Goal: Transaction & Acquisition: Purchase product/service

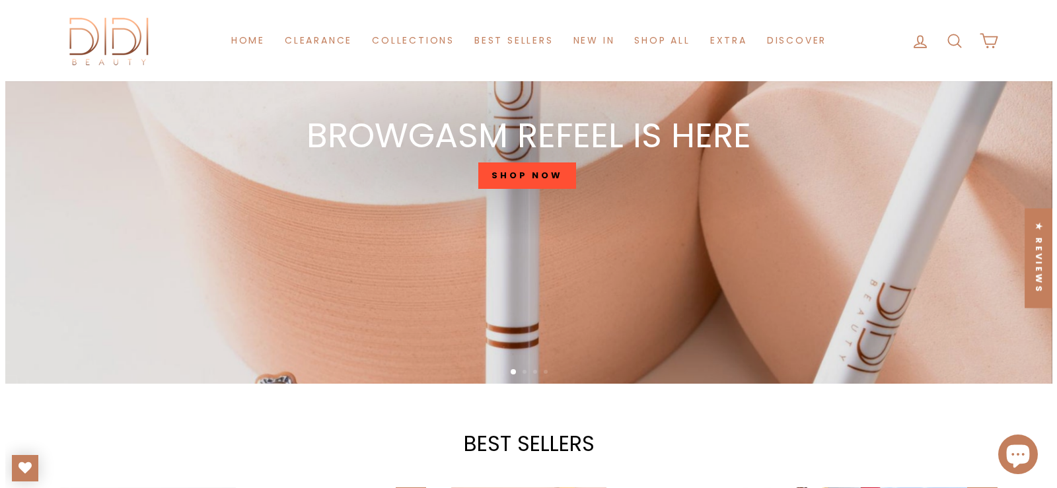
scroll to position [462, 0]
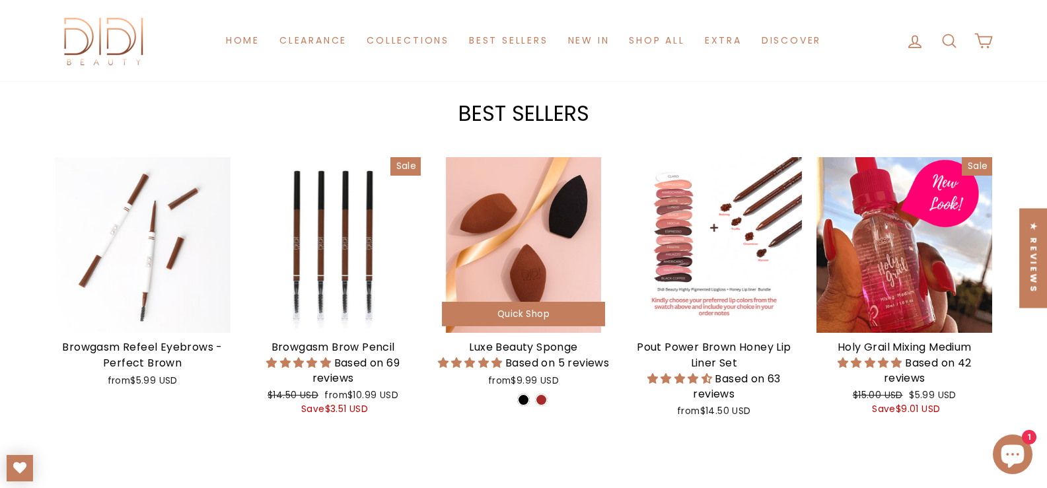
click at [513, 309] on span "Quick Shop" at bounding box center [523, 314] width 52 height 13
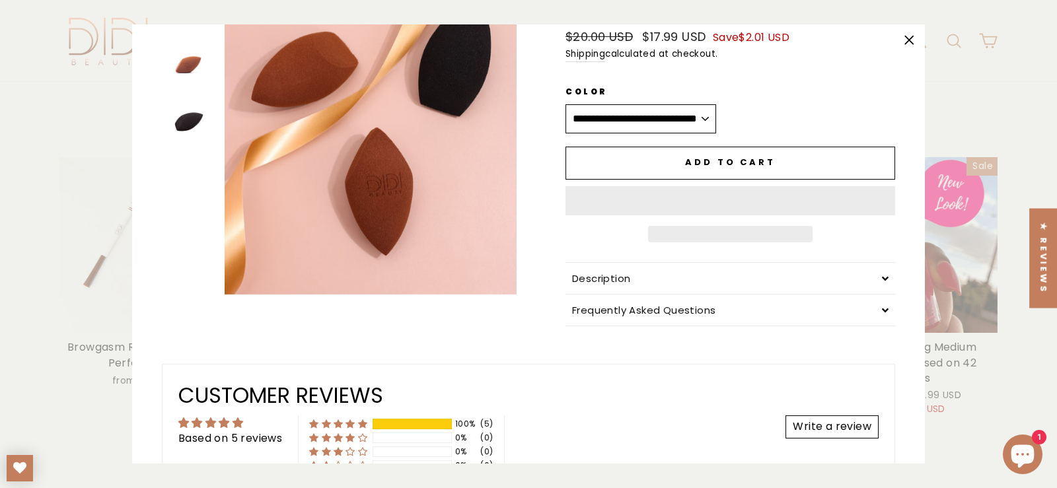
scroll to position [132, 0]
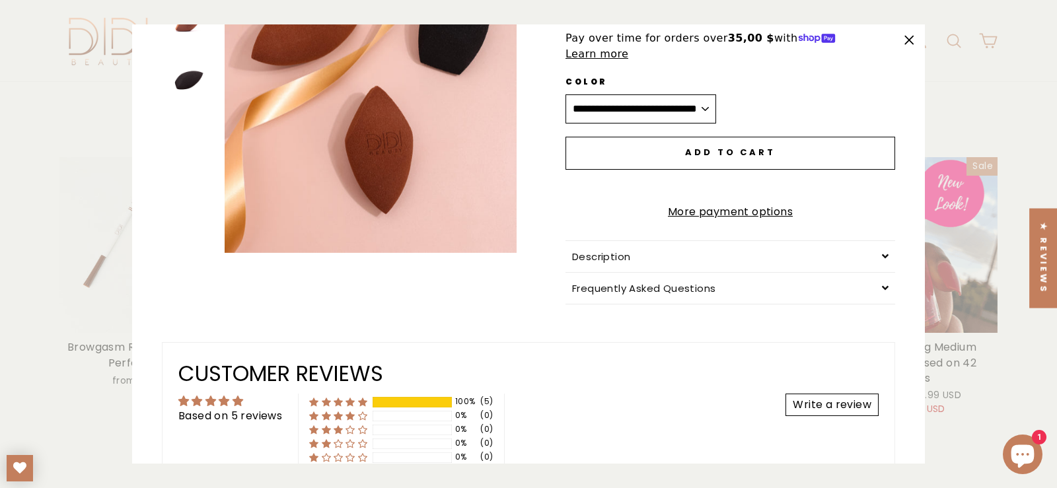
click at [699, 146] on span "Add to cart" at bounding box center [730, 152] width 90 height 13
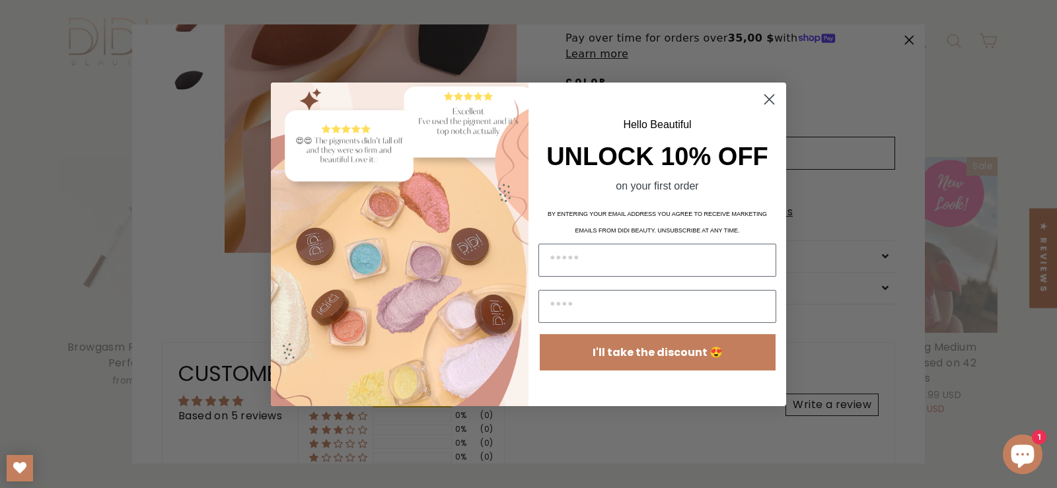
scroll to position [0, 0]
click at [772, 100] on circle "Close dialog" at bounding box center [769, 99] width 22 height 22
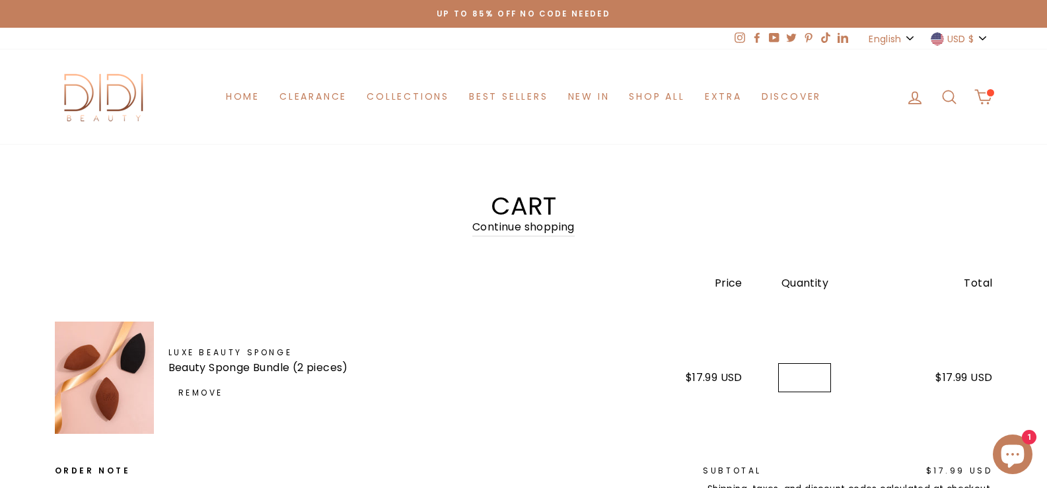
scroll to position [132, 0]
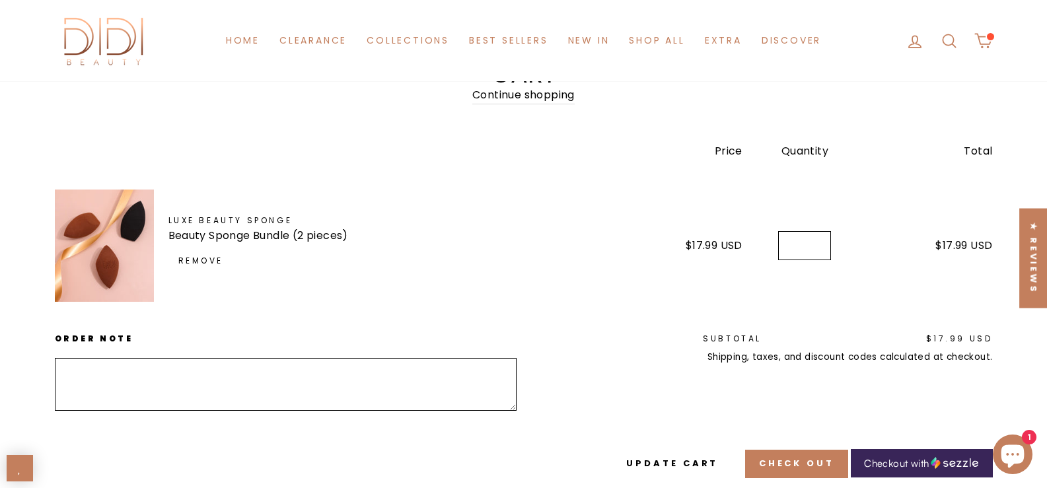
click at [818, 242] on input "*" at bounding box center [804, 245] width 53 height 29
type input "*"
click at [818, 242] on input "*" at bounding box center [804, 245] width 53 height 29
click at [677, 450] on button "Update cart" at bounding box center [672, 464] width 120 height 28
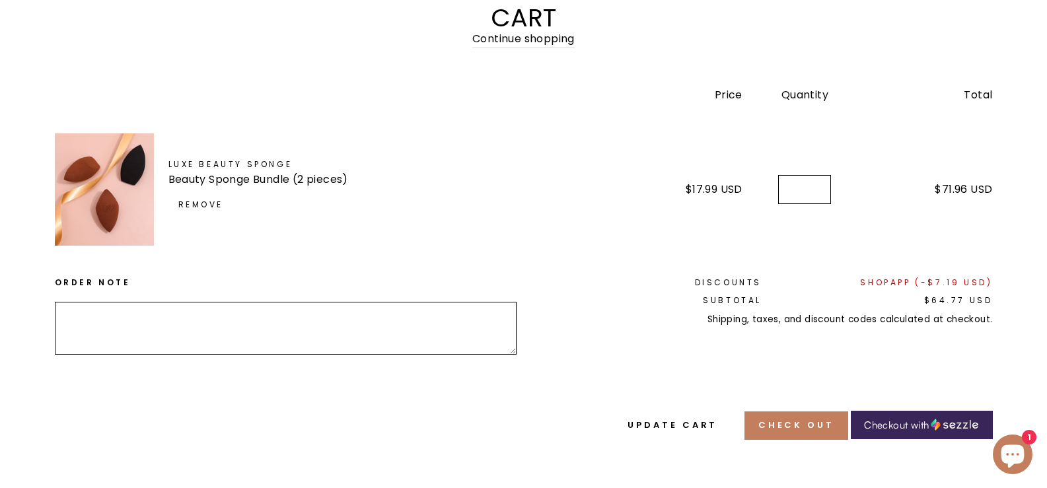
scroll to position [198, 0]
